Goal: Task Accomplishment & Management: Use online tool/utility

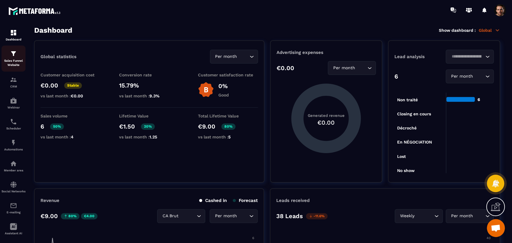
click at [13, 61] on p "Sales Funnel Website" at bounding box center [13, 63] width 24 height 8
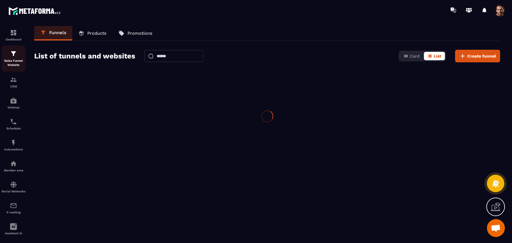
click at [13, 61] on p "Sales Funnel Website" at bounding box center [13, 63] width 24 height 8
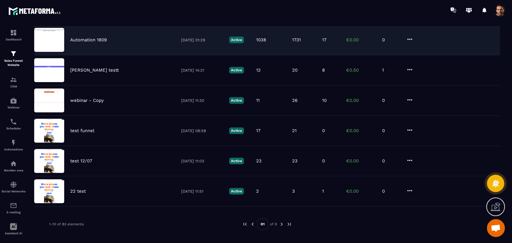
scroll to position [179, 0]
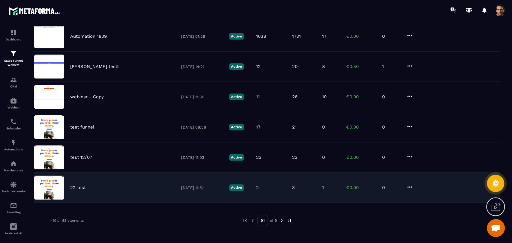
click at [314, 190] on div "22 test 28/05/2025 11:51 Active 2 3 1 €0.00 0" at bounding box center [266, 188] width 465 height 30
click at [320, 189] on div "22 test 28/05/2025 11:51 Active 2 3 1 €0.00 0" at bounding box center [266, 188] width 465 height 30
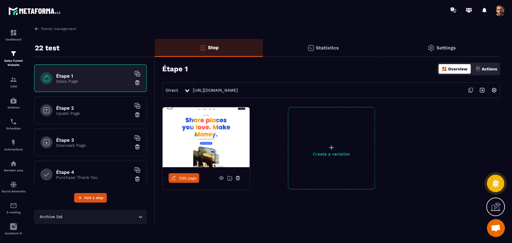
scroll to position [7, 0]
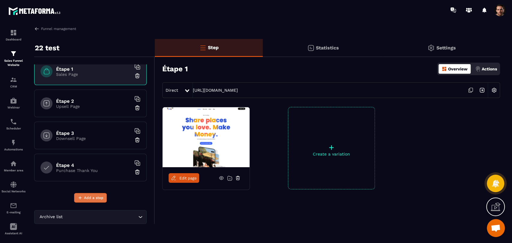
click at [93, 198] on span "Add a step" at bounding box center [93, 198] width 19 height 6
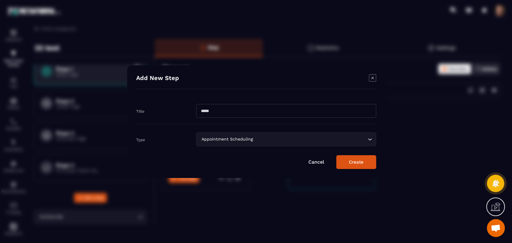
click at [259, 108] on input "Modal window" at bounding box center [286, 111] width 180 height 14
type input "*"
type input "****"
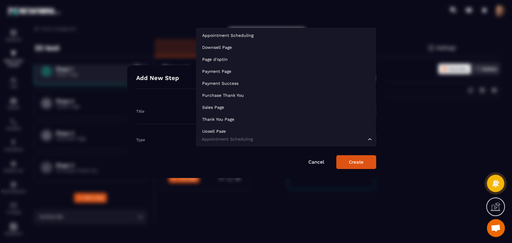
click at [294, 139] on input "Search for option" at bounding box center [283, 139] width 166 height 7
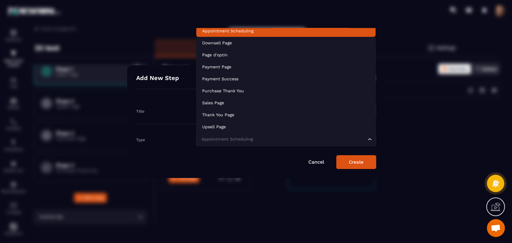
scroll to position [1, 0]
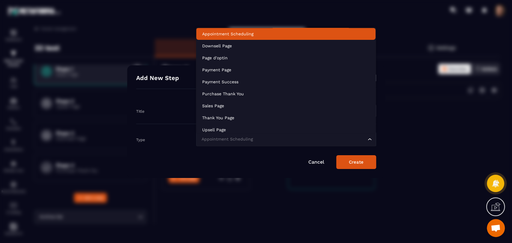
click at [269, 32] on p "Appointment Scheduling" at bounding box center [285, 34] width 167 height 6
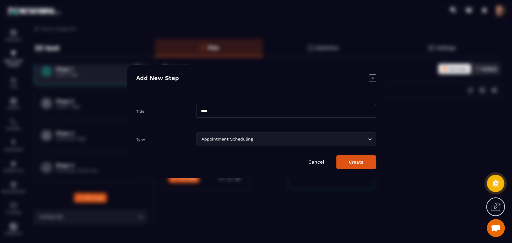
click at [358, 161] on button "Create" at bounding box center [356, 162] width 40 height 14
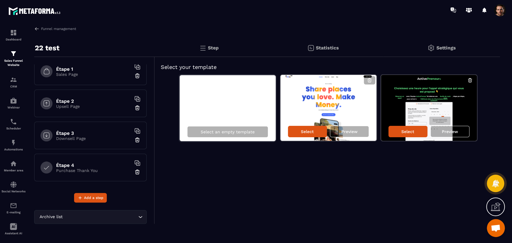
click at [414, 137] on div "Select Preview" at bounding box center [429, 131] width 96 height 19
click at [419, 132] on div "Select" at bounding box center [407, 131] width 39 height 11
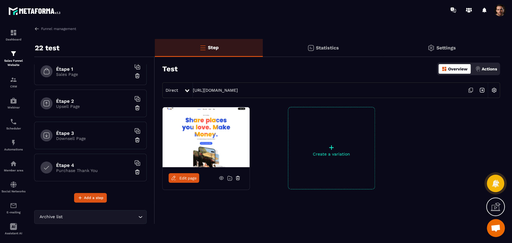
click at [221, 177] on icon at bounding box center [220, 177] width 5 height 5
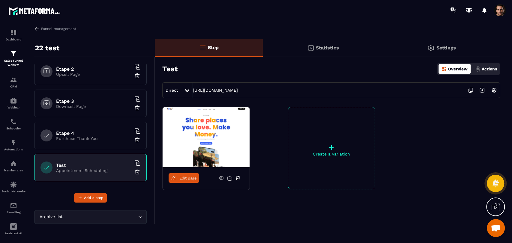
click at [236, 178] on icon at bounding box center [237, 178] width 3 height 2
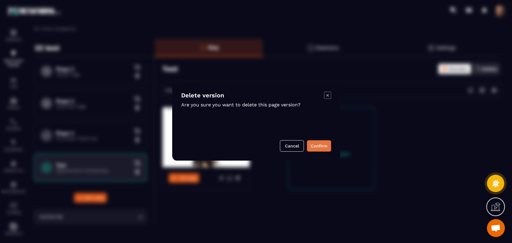
click at [307, 151] on button "Confirm" at bounding box center [319, 145] width 24 height 11
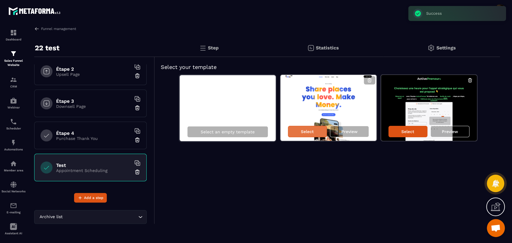
click at [305, 131] on p "Select" at bounding box center [307, 131] width 13 height 5
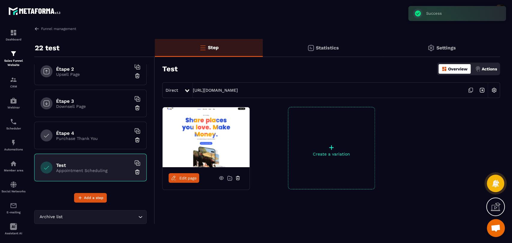
click at [220, 177] on icon at bounding box center [221, 178] width 4 height 3
click at [189, 178] on span "Edit page" at bounding box center [187, 178] width 17 height 4
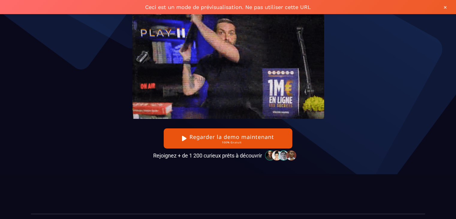
scroll to position [71, 0]
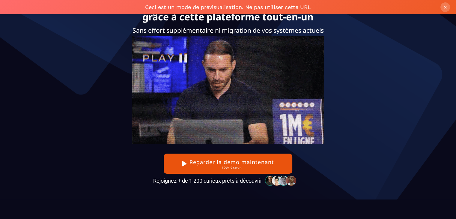
click at [444, 6] on button "×" at bounding box center [445, 7] width 10 height 10
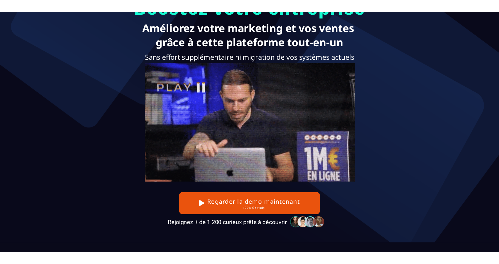
scroll to position [0, 0]
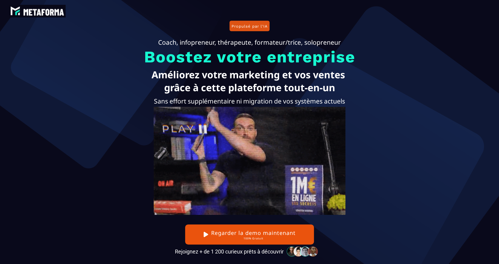
click at [262, 26] on button "Propulsé par l'IA" at bounding box center [250, 26] width 40 height 10
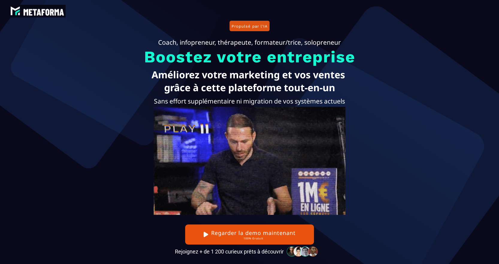
click at [261, 25] on button "Propulsé par l'IA" at bounding box center [250, 26] width 40 height 10
